Goal: Task Accomplishment & Management: Manage account settings

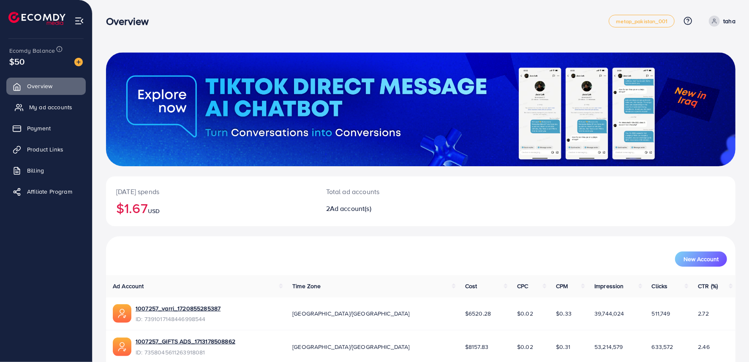
click at [59, 107] on span "My ad accounts" at bounding box center [50, 107] width 43 height 8
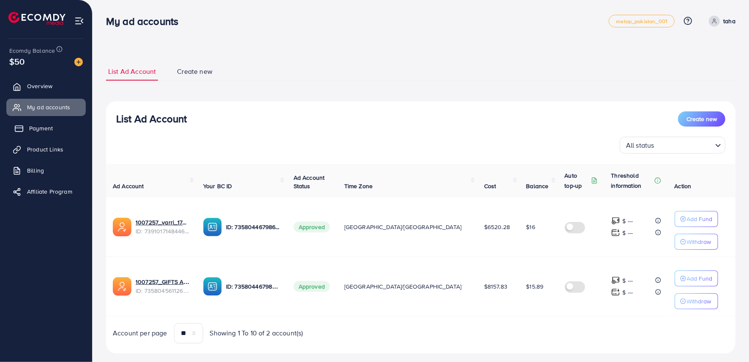
click at [53, 134] on link "Payment" at bounding box center [45, 128] width 79 height 17
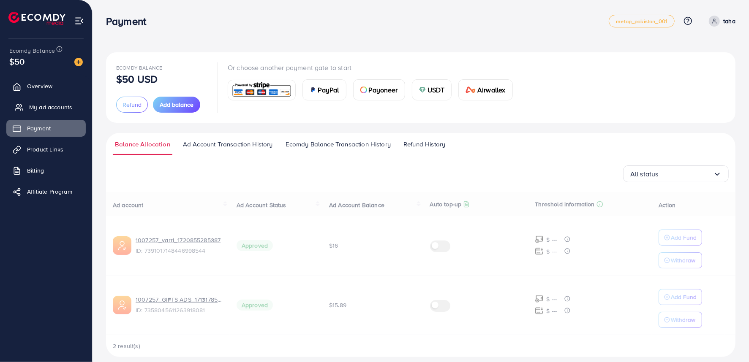
click at [55, 109] on span "My ad accounts" at bounding box center [50, 107] width 43 height 8
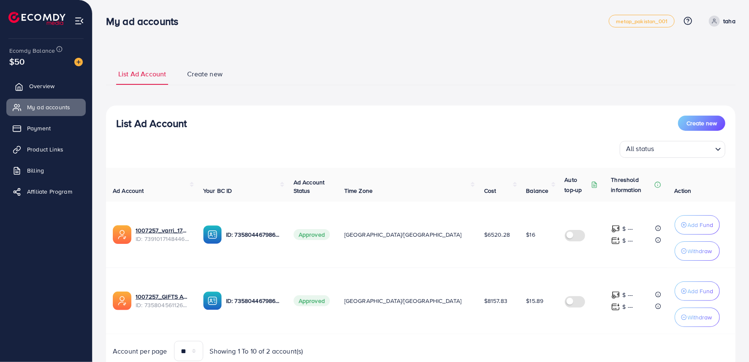
click at [40, 83] on span "Overview" at bounding box center [41, 86] width 25 height 8
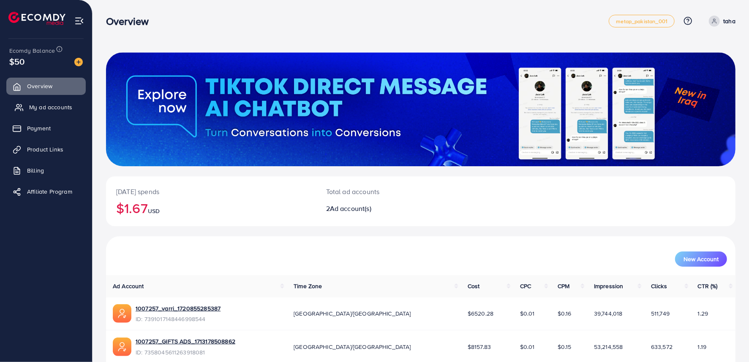
click at [52, 110] on span "My ad accounts" at bounding box center [50, 107] width 43 height 8
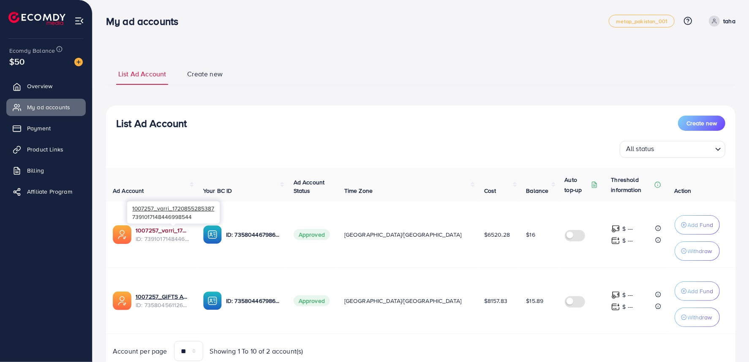
click at [169, 230] on link "1007257_varri_1720855285387" at bounding box center [163, 230] width 54 height 8
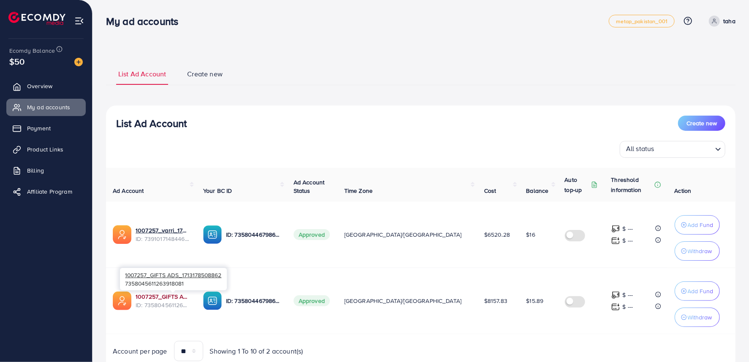
click at [182, 298] on link "1007257_GIFTS ADS_1713178508862" at bounding box center [163, 297] width 54 height 8
